Goal: Task Accomplishment & Management: Manage account settings

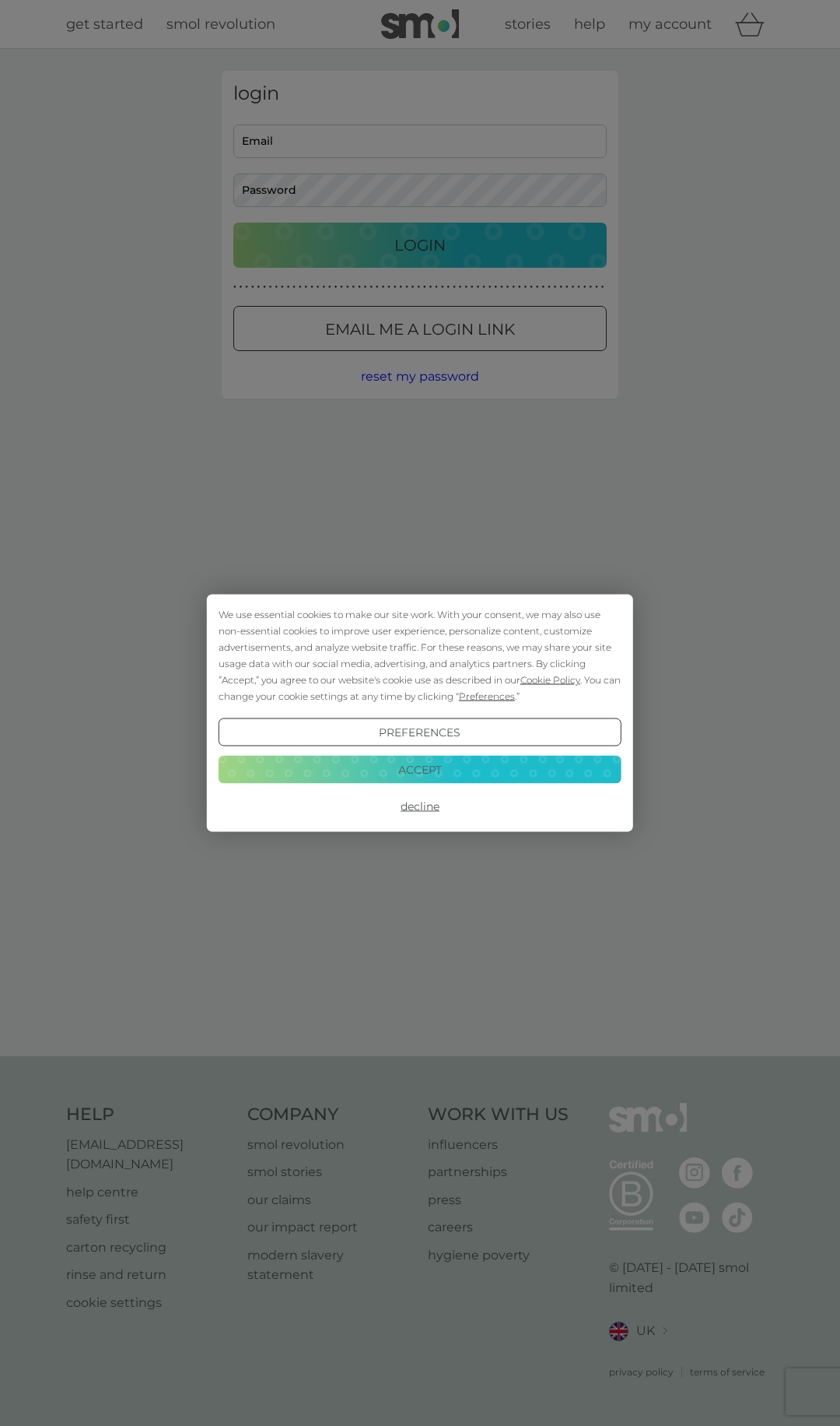
click at [469, 761] on button "Accept" at bounding box center [420, 769] width 403 height 28
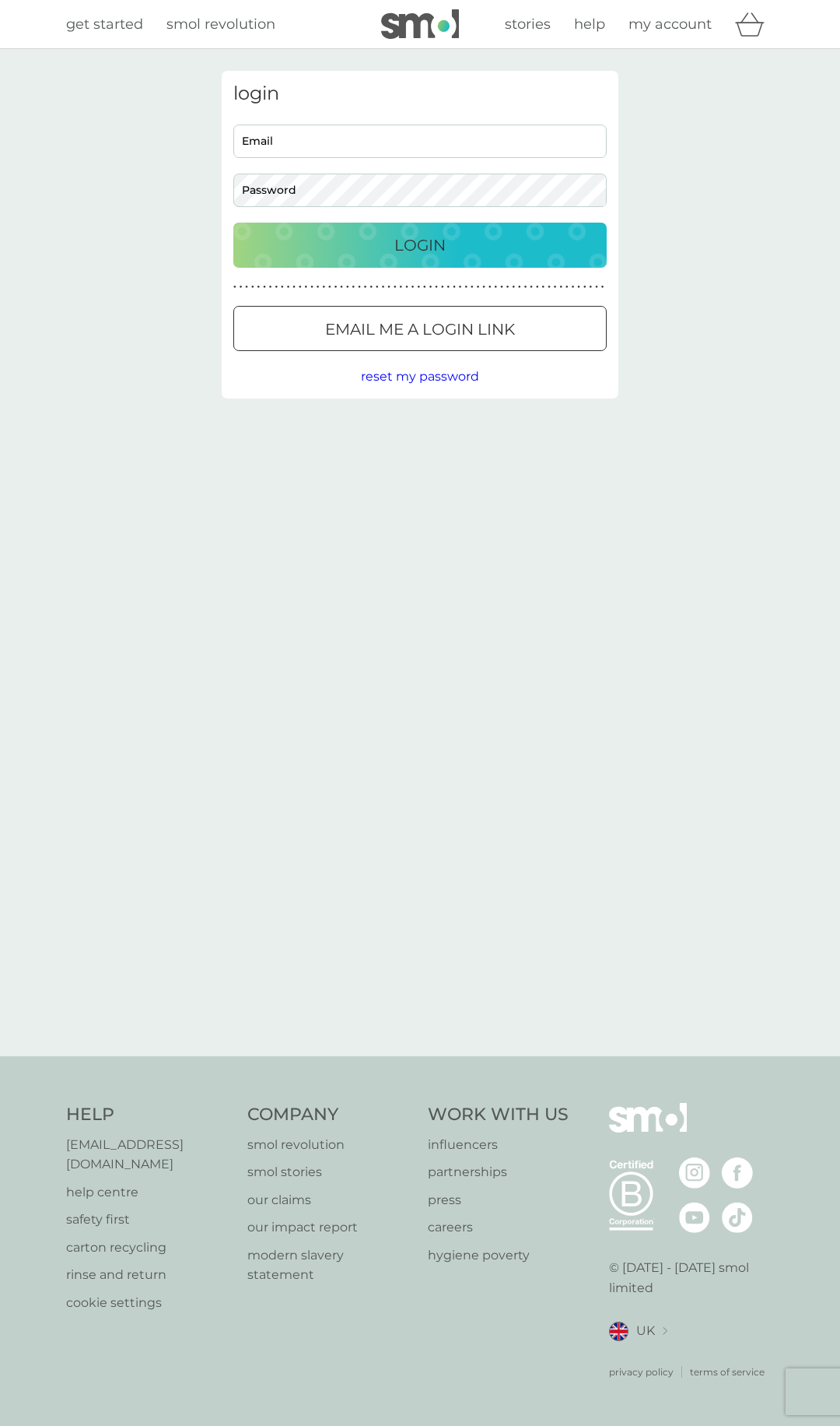
click at [354, 144] on input "Email" at bounding box center [420, 141] width 373 height 34
click at [404, 158] on div "Email Password" at bounding box center [421, 166] width 386 height 83
click at [564, 129] on input "Email" at bounding box center [420, 141] width 373 height 34
click at [591, 131] on input "Email" at bounding box center [420, 141] width 373 height 34
click at [362, 145] on input "Email" at bounding box center [420, 141] width 373 height 34
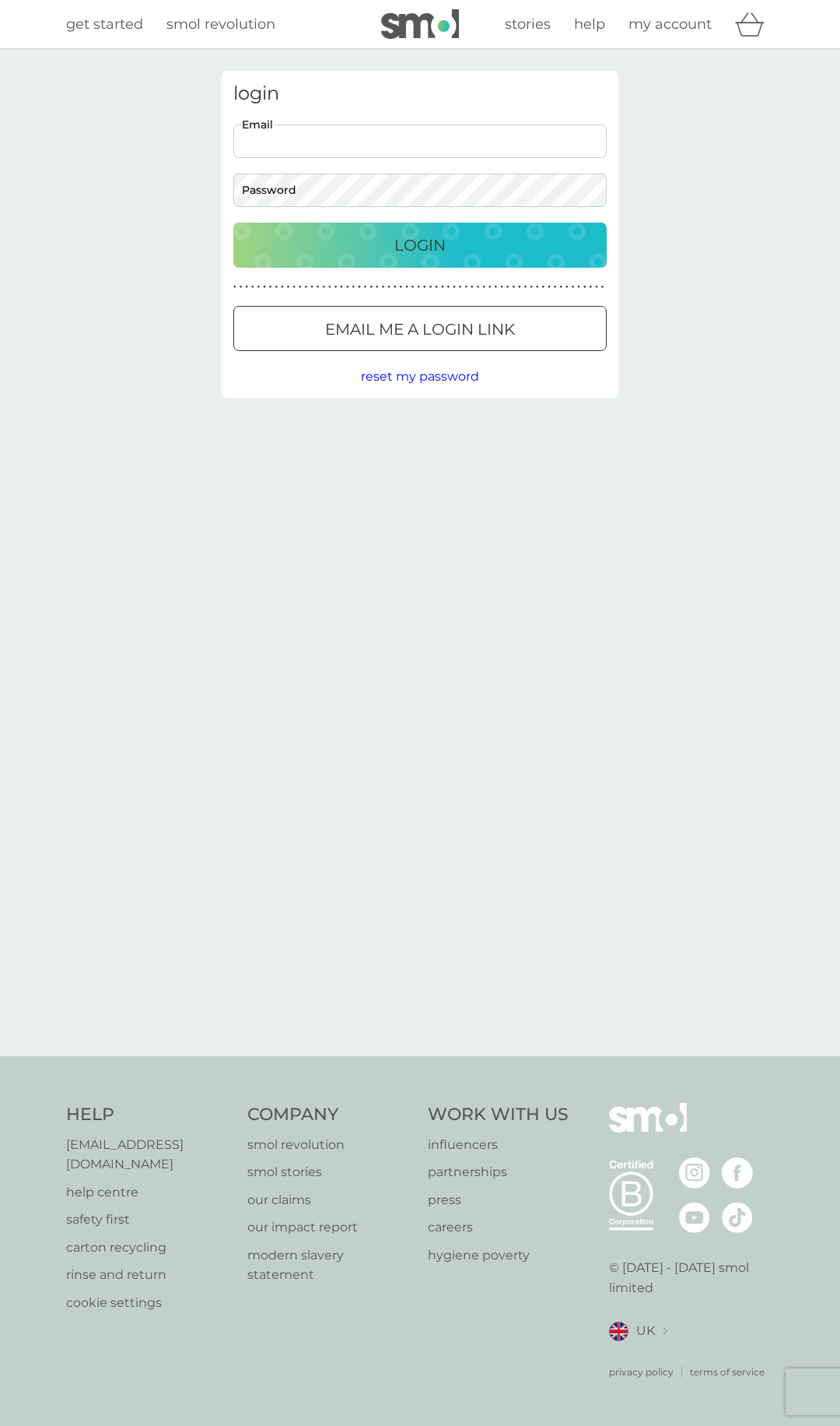
click at [409, 325] on div at bounding box center [420, 330] width 56 height 16
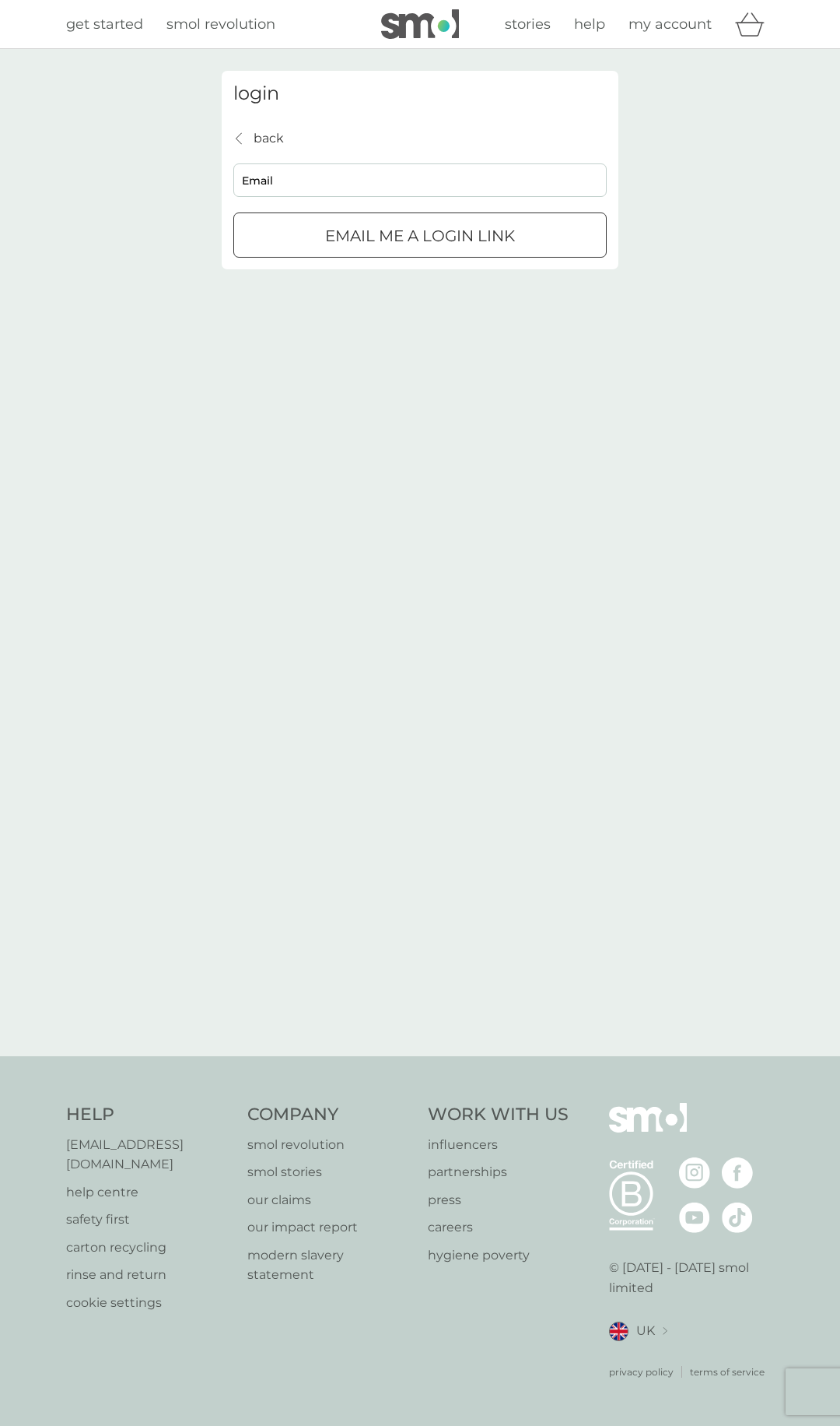
click at [376, 187] on input "Email" at bounding box center [420, 180] width 373 height 34
type input "[PERSON_NAME][EMAIL_ADDRESS][PERSON_NAME][DOMAIN_NAME]"
click button "Email me a login link" at bounding box center [420, 235] width 373 height 45
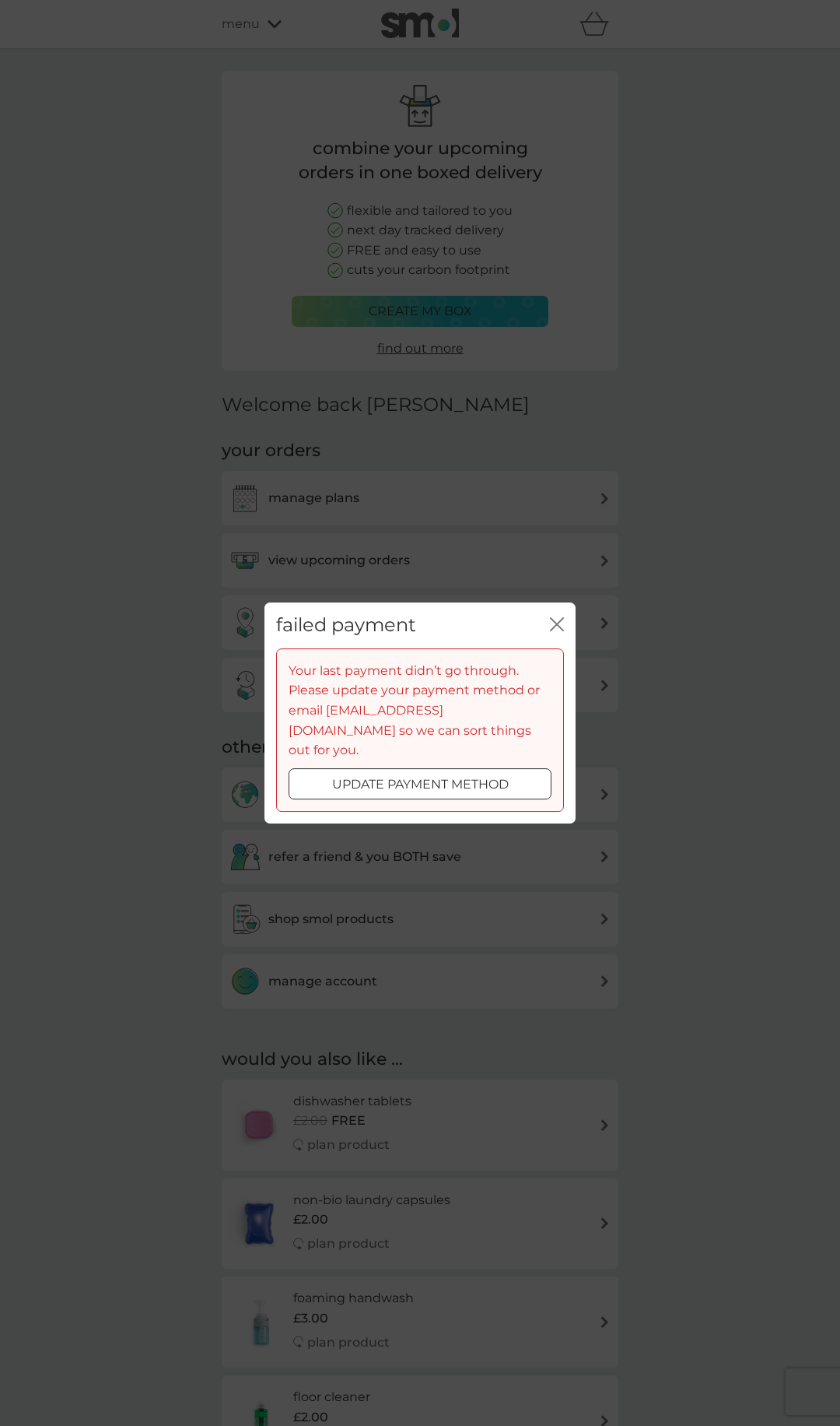
click at [557, 630] on icon "close" at bounding box center [557, 624] width 14 height 14
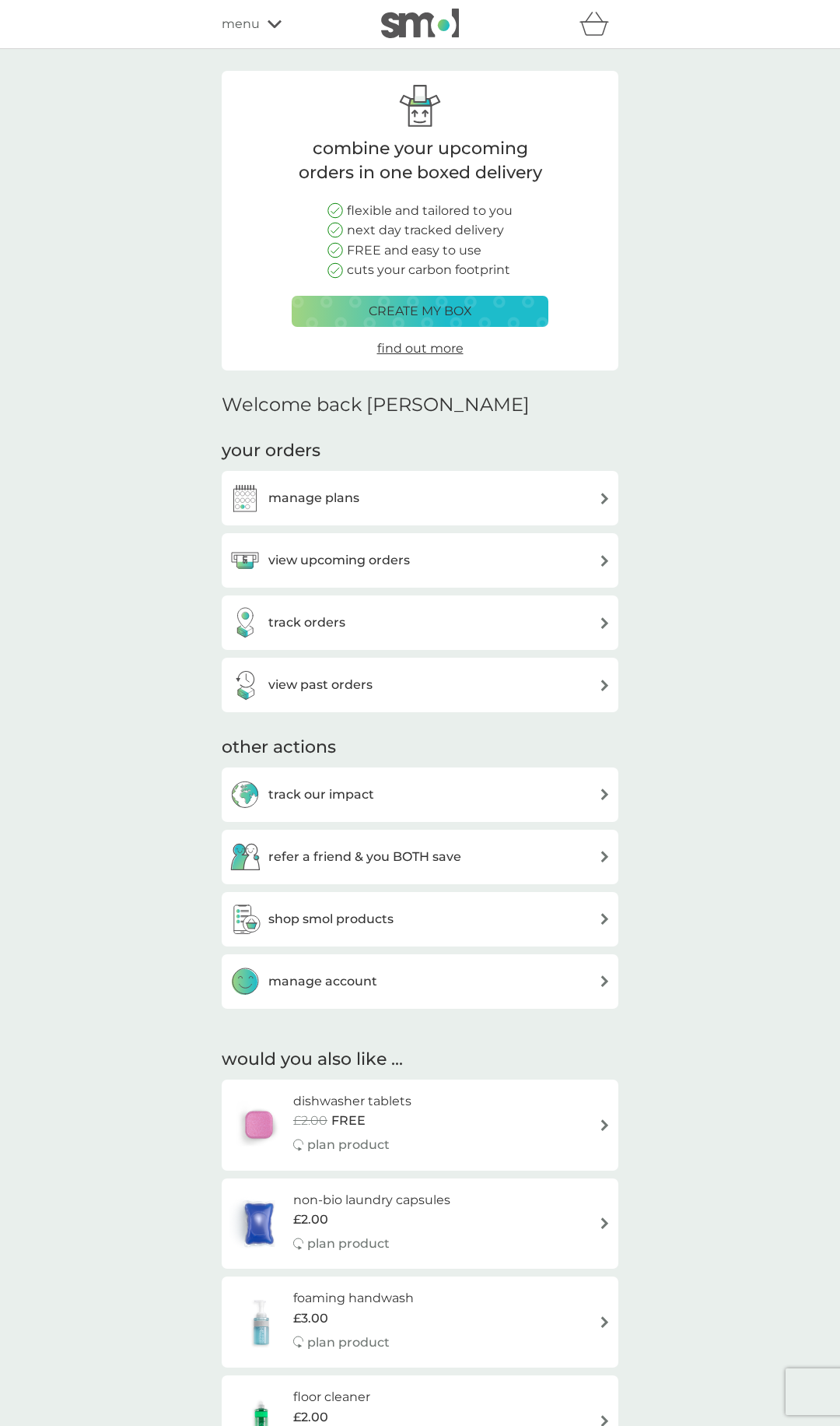
click at [431, 557] on div "view upcoming orders" at bounding box center [420, 560] width 381 height 31
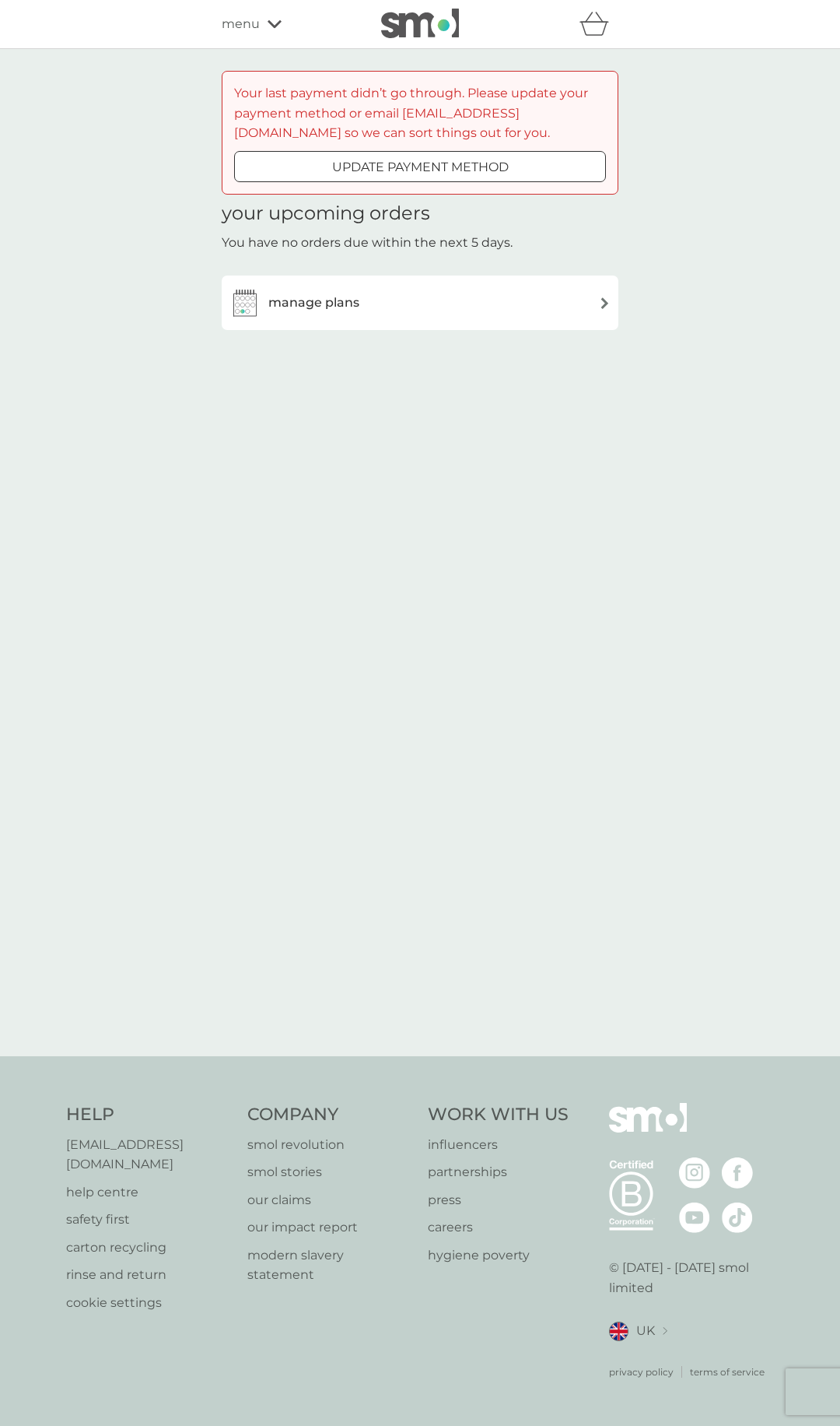
click at [384, 173] on p "update payment method" at bounding box center [420, 167] width 176 height 21
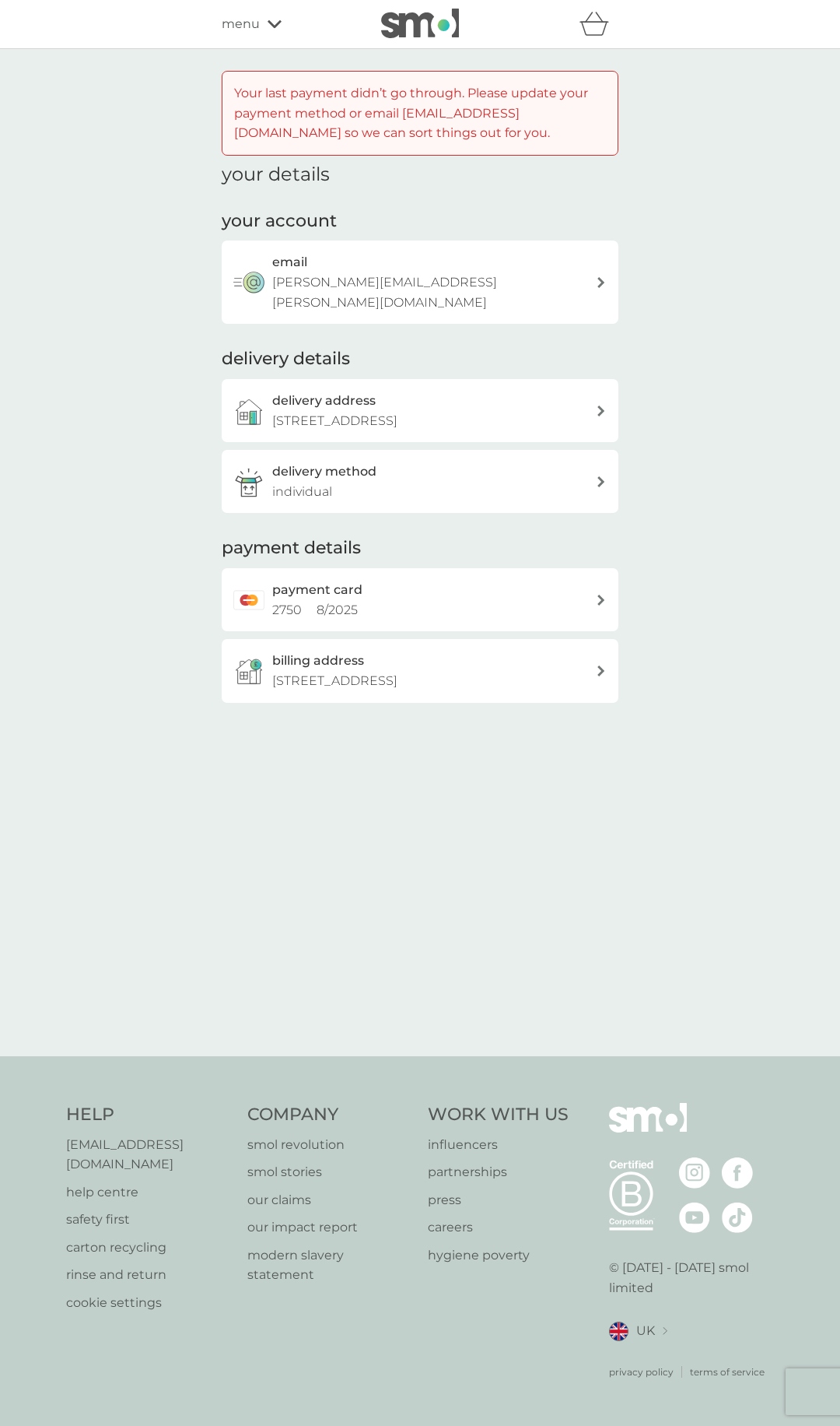
click at [401, 580] on div "payment card 2750 8 / 2025" at bounding box center [434, 600] width 324 height 39
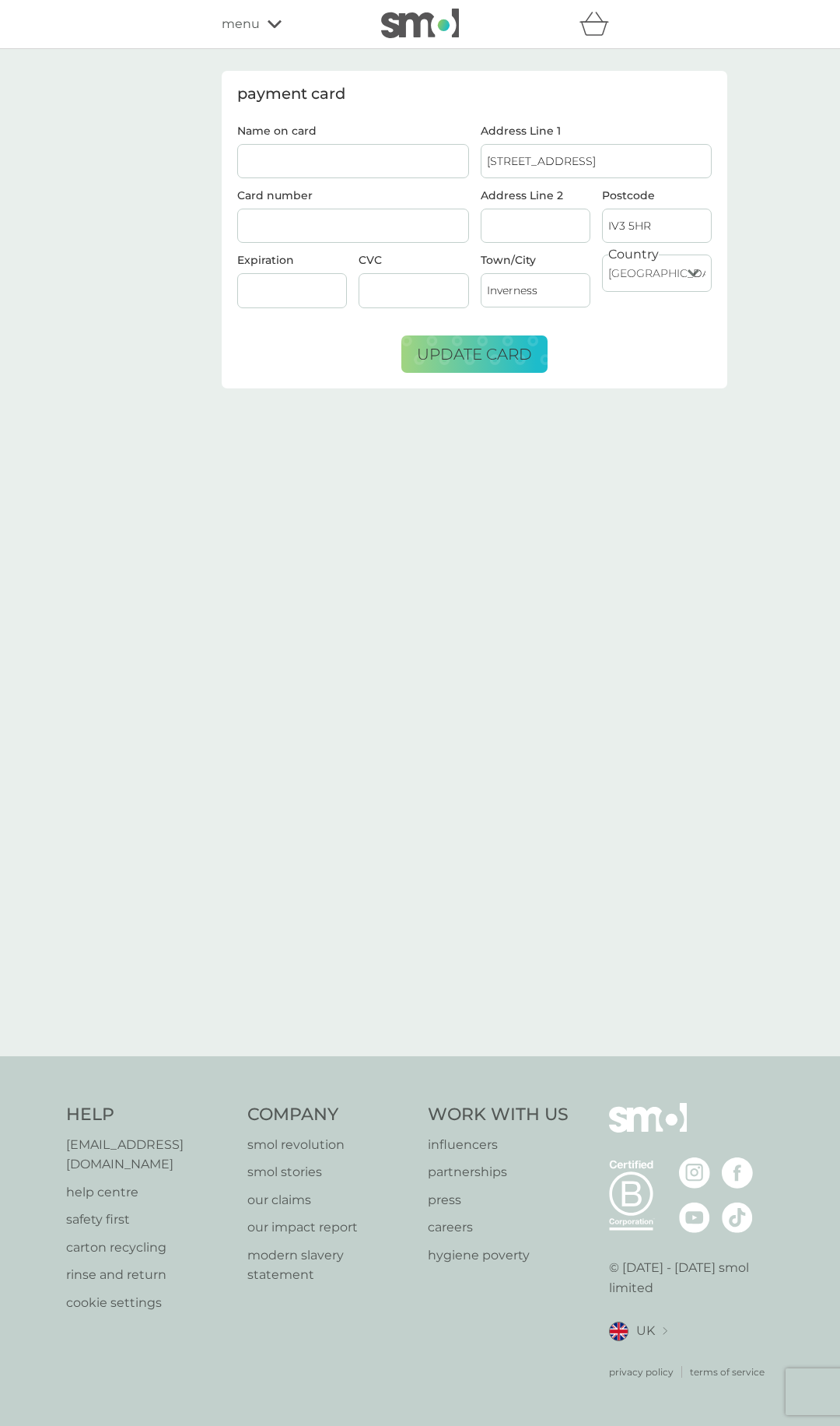
click at [347, 159] on input "Name on card" at bounding box center [353, 161] width 232 height 34
type input "[PERSON_NAME]"
click at [395, 235] on div at bounding box center [353, 226] width 232 height 35
click at [526, 234] on input "Address Line 2" at bounding box center [536, 226] width 110 height 34
click at [500, 359] on span "update card" at bounding box center [474, 354] width 115 height 19
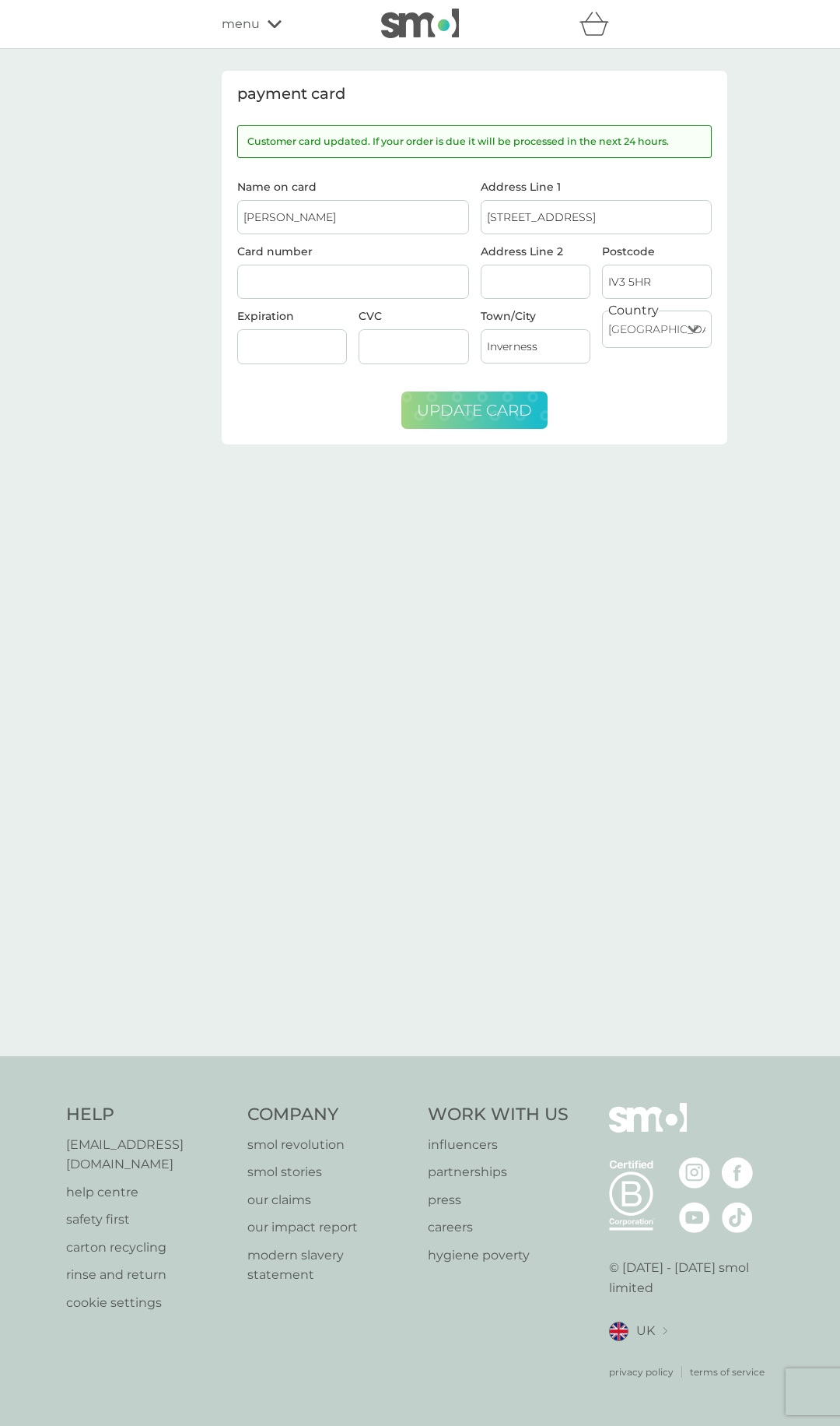
click at [248, 23] on span "menu" at bounding box center [240, 24] width 38 height 21
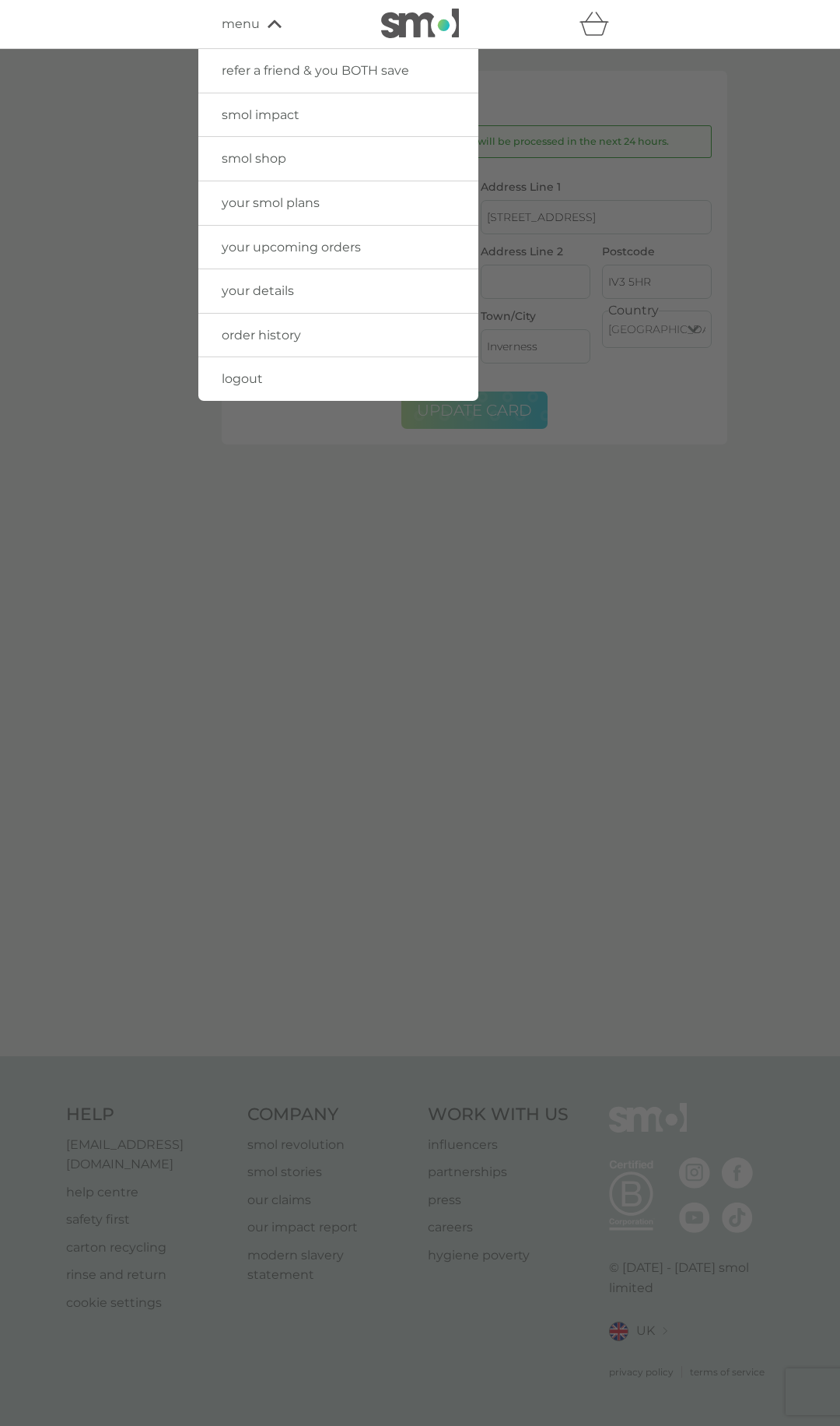
click at [305, 243] on span "your upcoming orders" at bounding box center [291, 247] width 139 height 15
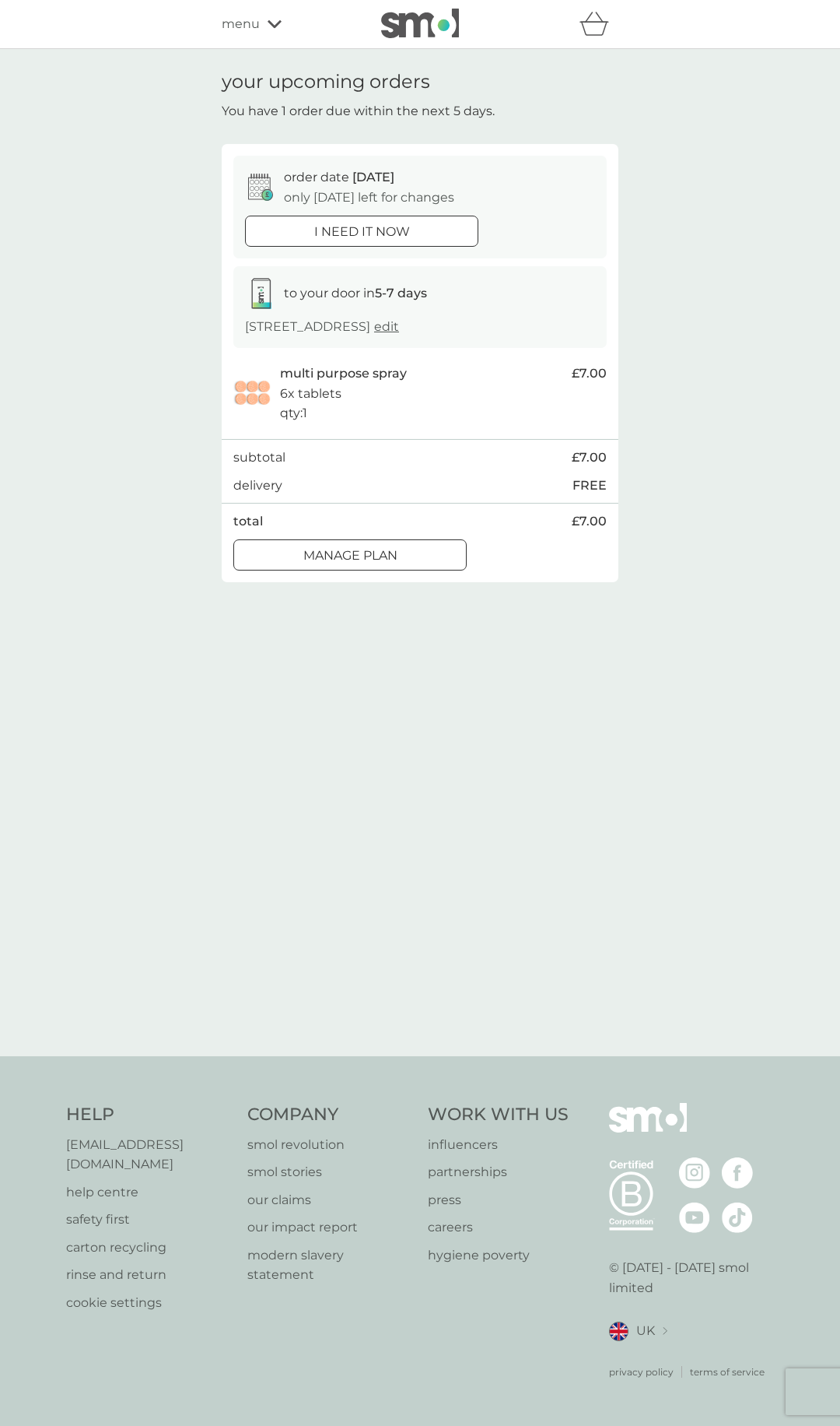
click at [107, 199] on div "your upcoming orders You have 1 order due within the next 5 days. order date [D…" at bounding box center [420, 552] width 840 height 1007
